Goal: Information Seeking & Learning: Learn about a topic

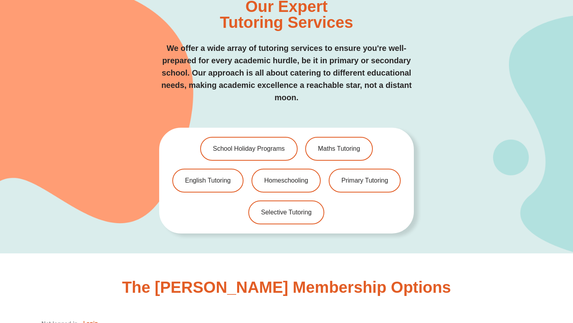
scroll to position [1628, 0]
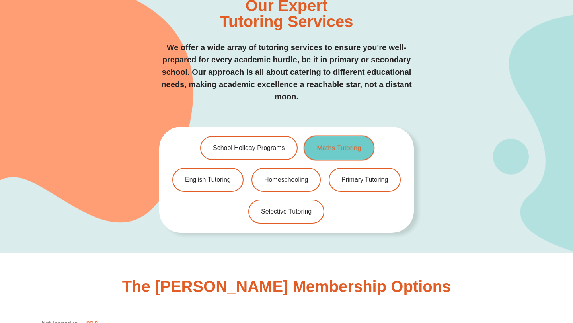
click at [343, 145] on span "Maths Tutoring" at bounding box center [339, 148] width 44 height 7
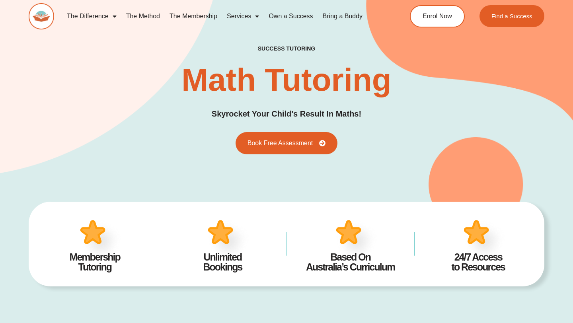
click at [94, 231] on img at bounding box center [100, 240] width 49 height 48
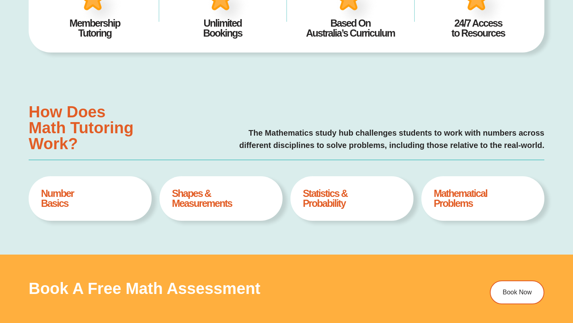
type input "*"
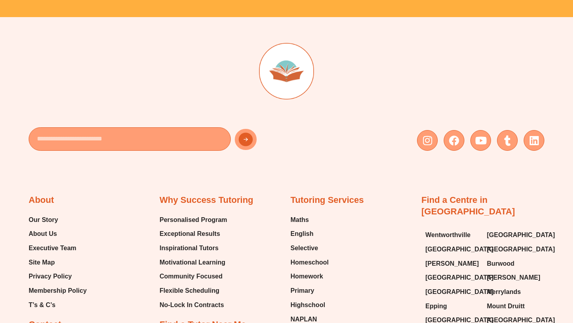
scroll to position [2412, 0]
